Goal: Subscribe to service/newsletter

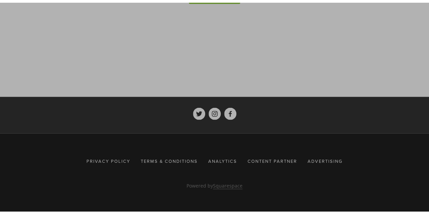
scroll to position [3250, 0]
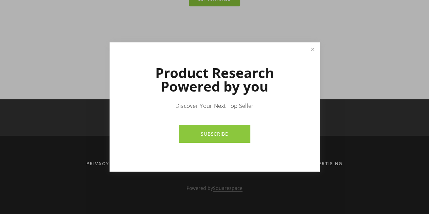
click at [188, 128] on link "SUBSCRIBE" at bounding box center [214, 134] width 71 height 18
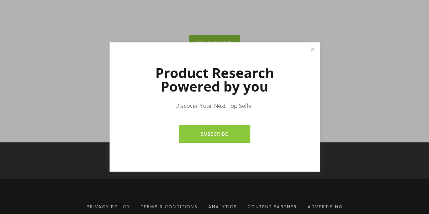
scroll to position [3182, 0]
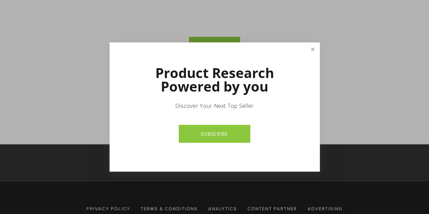
click at [313, 51] on link "Close" at bounding box center [312, 49] width 12 height 12
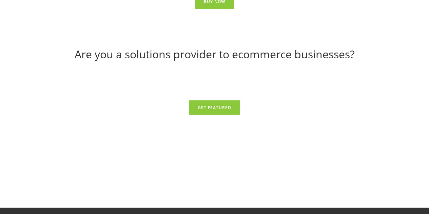
scroll to position [3047, 0]
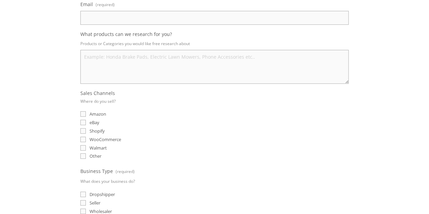
scroll to position [85, 0]
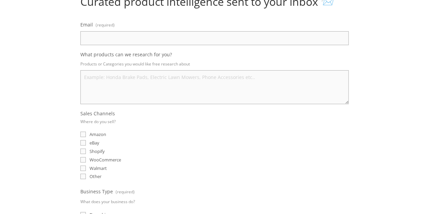
click at [84, 146] on fieldset "Sales Channels Where do you sell? Amazon eBay Shopify WooCommerce Walmart Other" at bounding box center [214, 145] width 268 height 71
click at [84, 145] on fieldset "Sales Channels Where do you sell? Amazon eBay Shopify WooCommerce Walmart Other" at bounding box center [214, 145] width 268 height 71
click at [84, 144] on input "eBay" at bounding box center [82, 142] width 5 height 5
checkbox input "true"
click at [100, 95] on textarea "What products can we research for you?" at bounding box center [214, 87] width 268 height 34
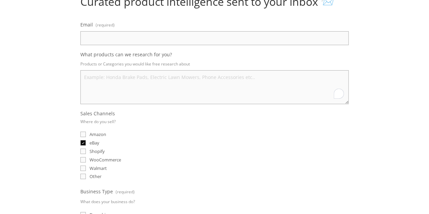
click at [104, 36] on input "Email (required)" at bounding box center [214, 38] width 268 height 14
click at [119, 72] on textarea "What products can we research for you?" at bounding box center [214, 87] width 268 height 34
click at [95, 80] on textarea "auto ac parts" at bounding box center [214, 87] width 268 height 34
click at [98, 77] on textarea "auto ac parts" at bounding box center [214, 87] width 268 height 34
type textarea "auto a/c parts"
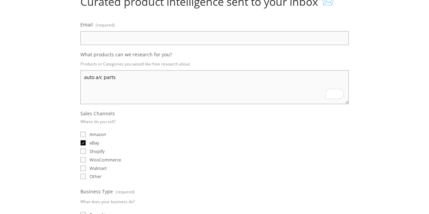
click at [113, 43] on input "Email (required)" at bounding box center [214, 38] width 268 height 14
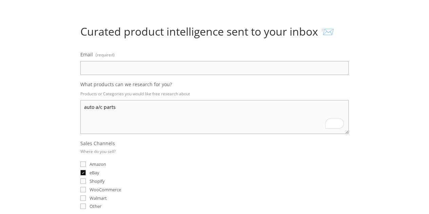
scroll to position [0, 0]
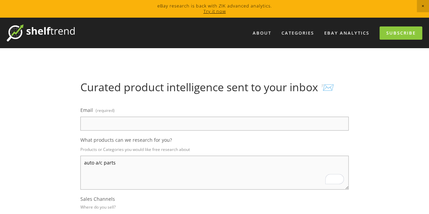
click at [164, 123] on input "Email (required)" at bounding box center [214, 124] width 268 height 14
click at [186, 127] on input "Email (required)" at bounding box center [214, 124] width 268 height 14
paste input "[EMAIL_ADDRESS][DOMAIN_NAME]"
type input "[EMAIL_ADDRESS][DOMAIN_NAME]"
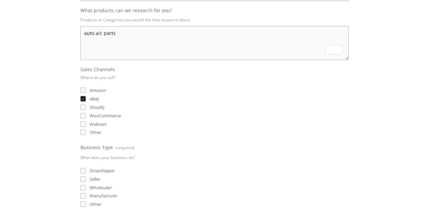
scroll to position [136, 0]
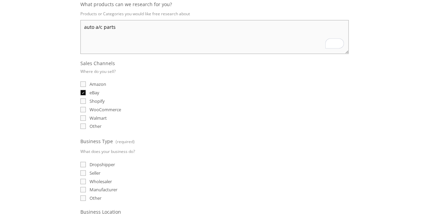
click at [187, 103] on fieldset "Sales Channels Where do you sell? Amazon eBay Shopify WooCommerce Walmart Other" at bounding box center [214, 95] width 268 height 71
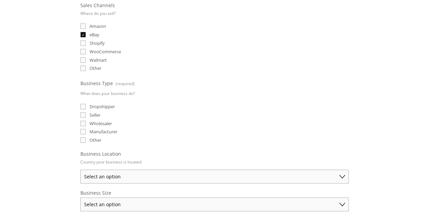
scroll to position [203, 0]
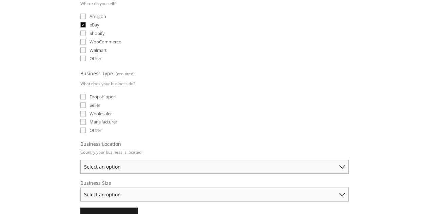
click at [83, 97] on input "Dropshipper" at bounding box center [82, 96] width 5 height 5
checkbox input "true"
click at [82, 111] on input "Wholesaler" at bounding box center [82, 113] width 5 height 5
checkbox input "true"
click at [82, 127] on input "Other" at bounding box center [82, 129] width 5 height 5
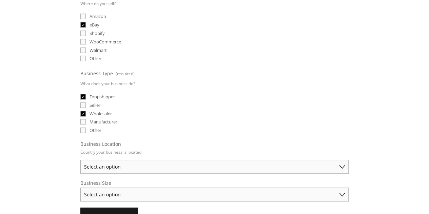
checkbox input "true"
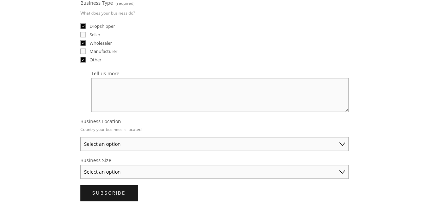
scroll to position [305, 0]
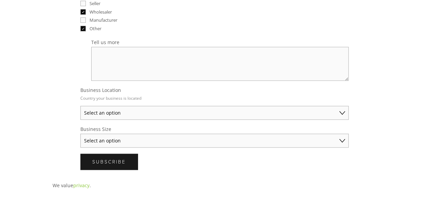
click at [131, 110] on select "Select an option [GEOGRAPHIC_DATA] [GEOGRAPHIC_DATA] [GEOGRAPHIC_DATA] [GEOGRAP…" at bounding box center [214, 113] width 268 height 14
select select "[GEOGRAPHIC_DATA]"
click at [80, 106] on select "Select an option [GEOGRAPHIC_DATA] [GEOGRAPHIC_DATA] [GEOGRAPHIC_DATA] [GEOGRAP…" at bounding box center [214, 113] width 268 height 14
click at [116, 140] on select "Select an option Solo Merchant (under $50K annual sales) Small Business ($50K -…" at bounding box center [214, 140] width 268 height 14
select select "Solo Merchant (under $50K annual sales)"
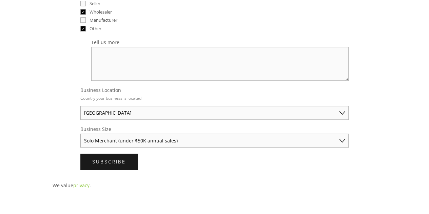
click at [80, 133] on select "Select an option Solo Merchant (under $50K annual sales) Small Business ($50K -…" at bounding box center [214, 140] width 268 height 14
click at [107, 158] on span "Subscribe" at bounding box center [109, 161] width 34 height 6
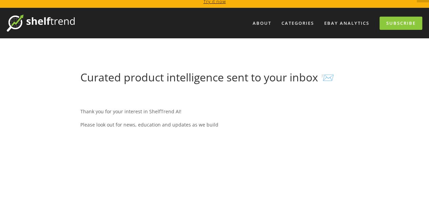
scroll to position [0, 0]
